Goal: Task Accomplishment & Management: Manage account settings

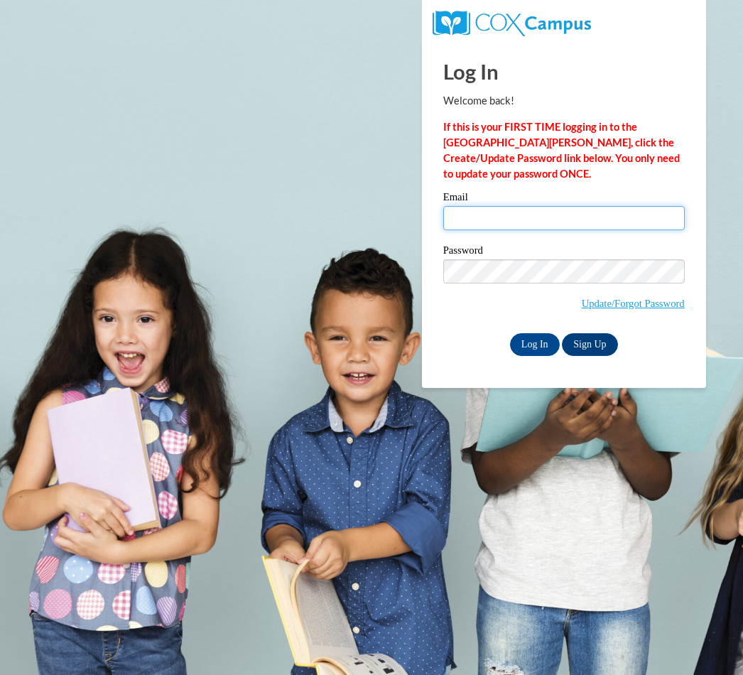
click at [512, 225] on input "Email" at bounding box center [564, 218] width 242 height 24
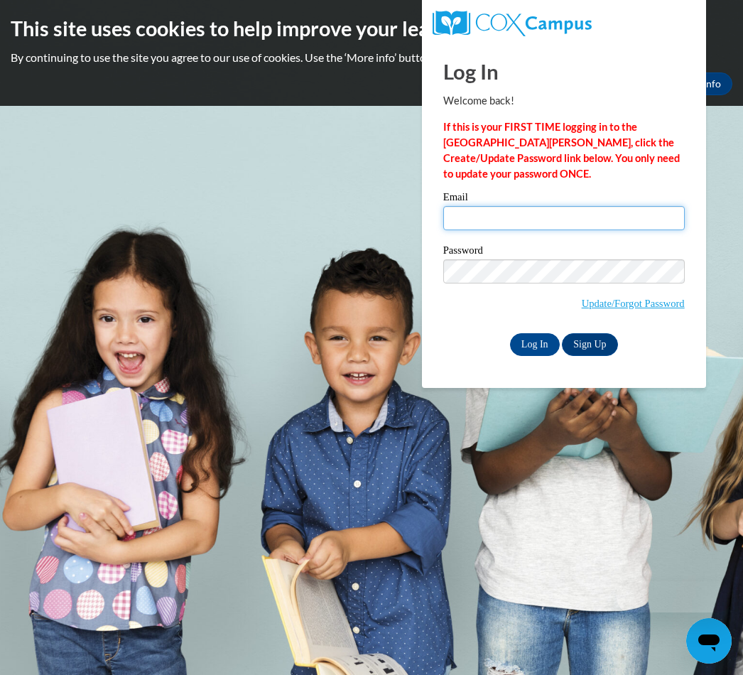
type input "moneyback22@gmail.com"
click at [534, 343] on input "Log In" at bounding box center [535, 344] width 50 height 23
click at [529, 347] on input "Log In" at bounding box center [535, 344] width 50 height 23
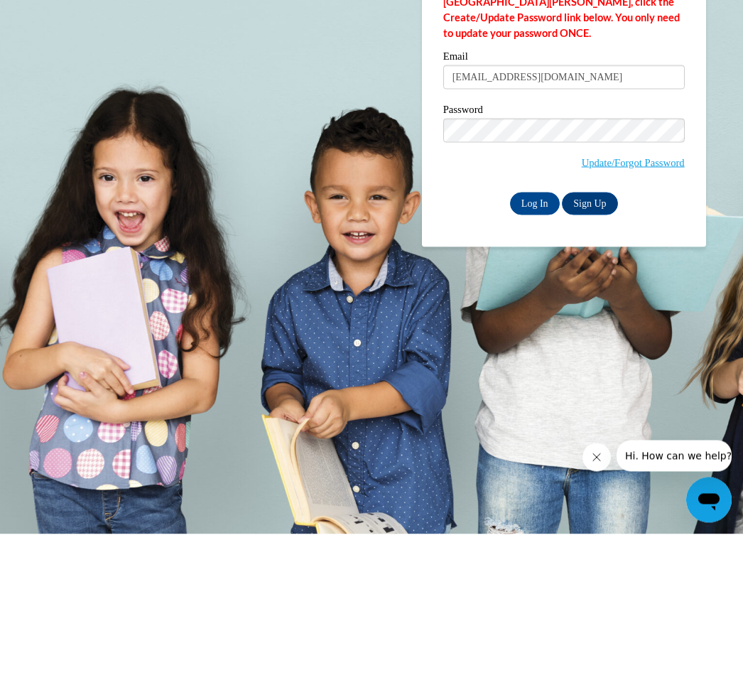
click at [539, 333] on input "Log In" at bounding box center [535, 344] width 50 height 23
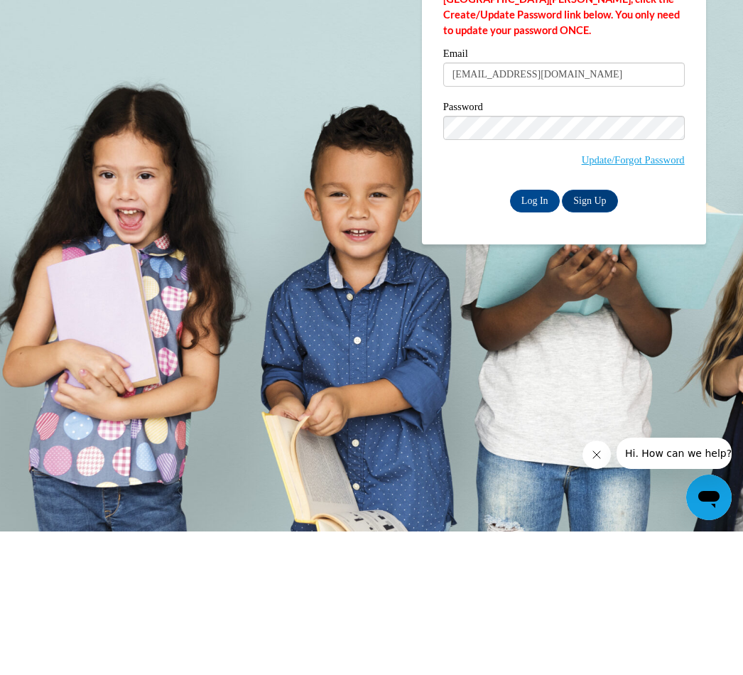
click at [539, 333] on input "Log In" at bounding box center [535, 344] width 50 height 23
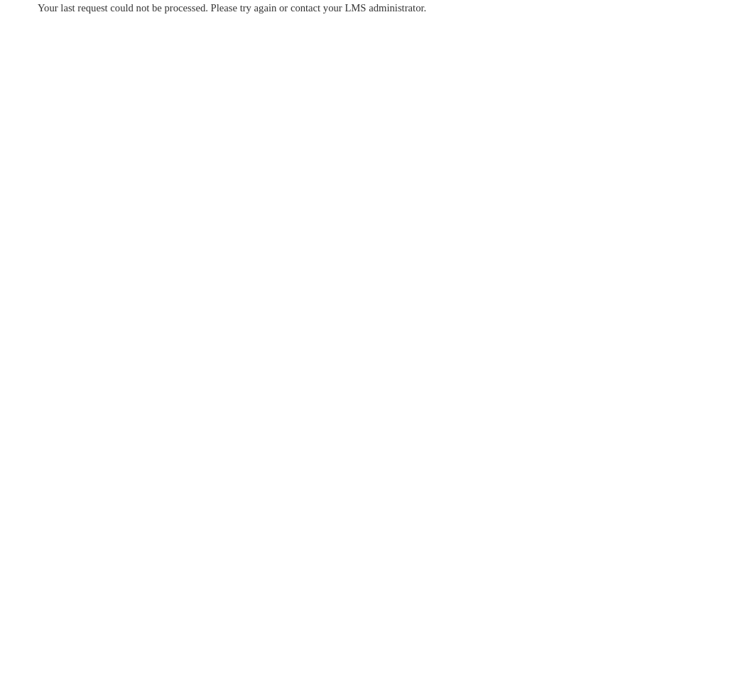
click at [171, 34] on div "Your last request could not be processed. Please try again or contact your LMS …" at bounding box center [371, 50] width 689 height 101
